Goal: Task Accomplishment & Management: Manage account settings

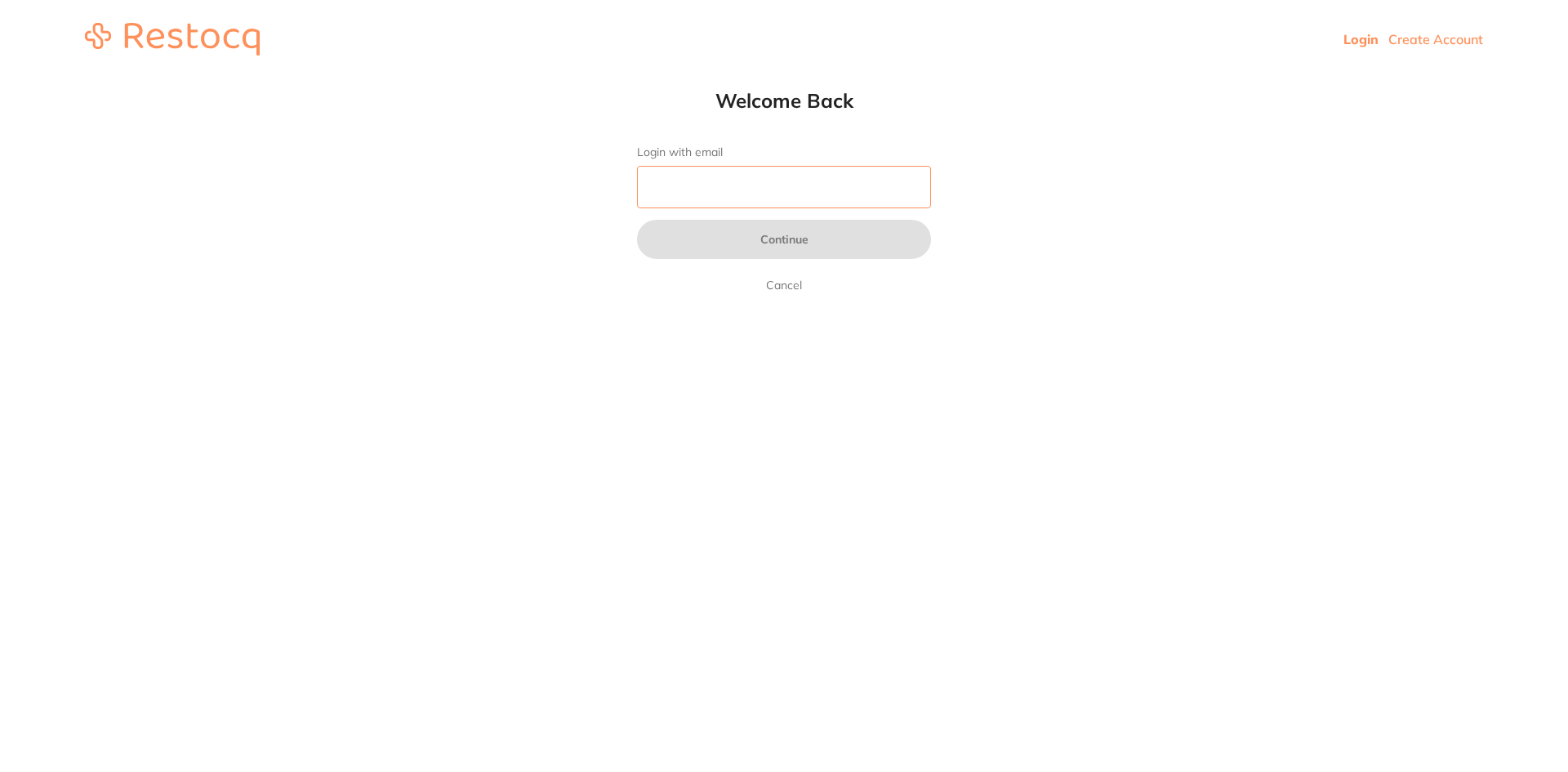
click at [692, 198] on input "Login with email" at bounding box center [784, 187] width 294 height 43
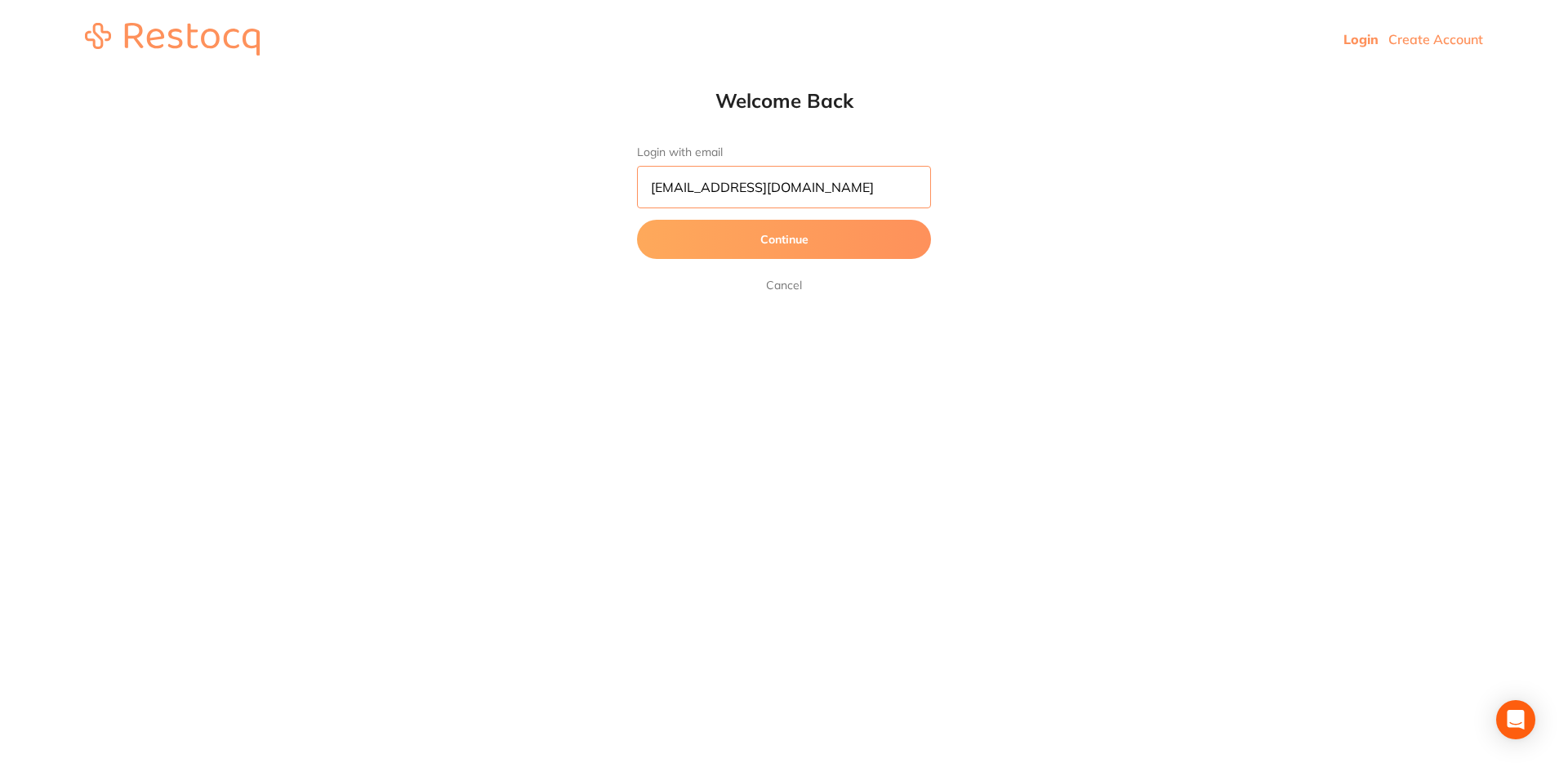
type input "[EMAIL_ADDRESS][DOMAIN_NAME]"
click at [745, 241] on button "Continue" at bounding box center [784, 238] width 294 height 39
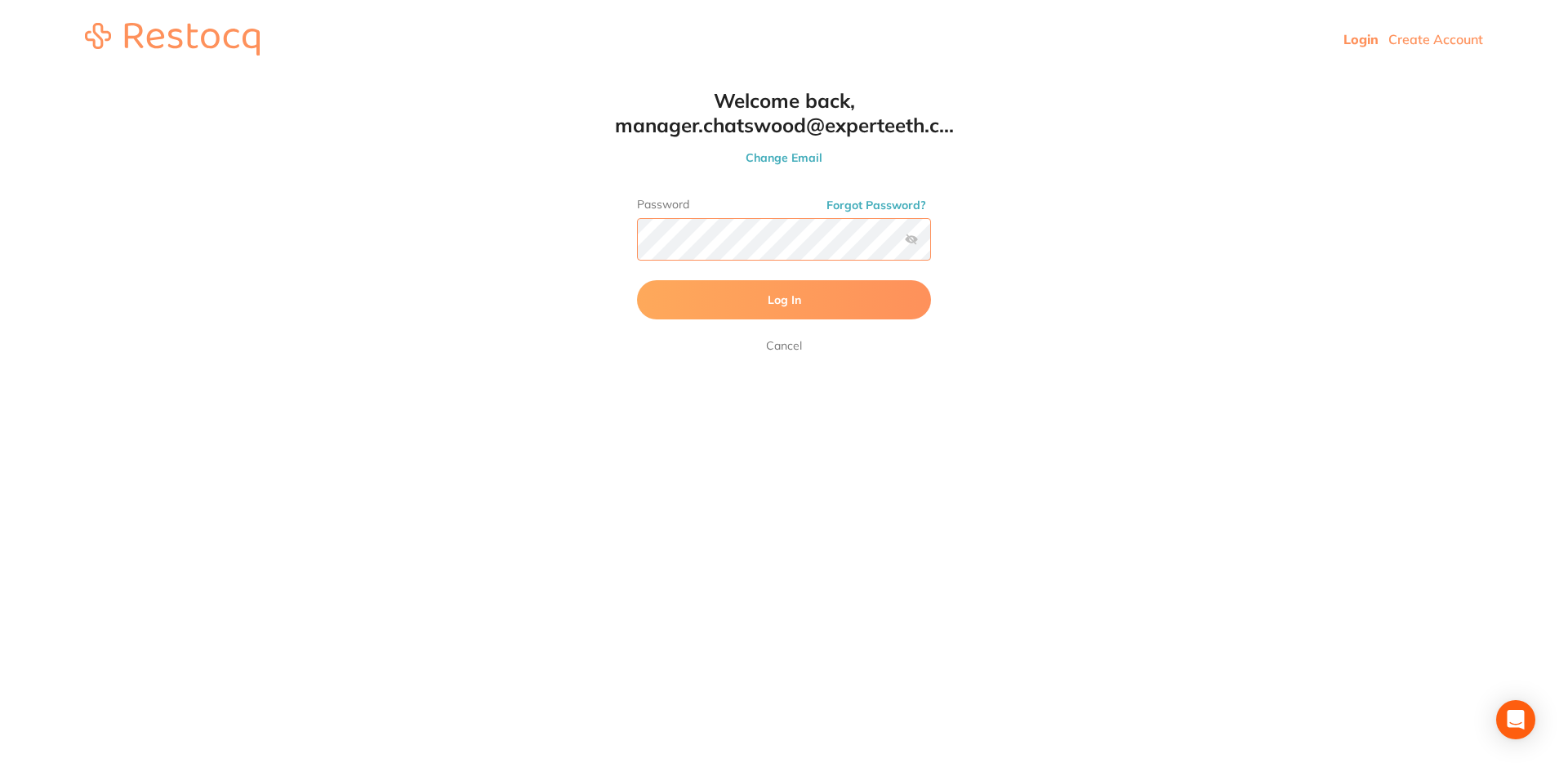
click at [637, 280] on button "Log In" at bounding box center [784, 299] width 294 height 39
